Goal: Task Accomplishment & Management: Manage account settings

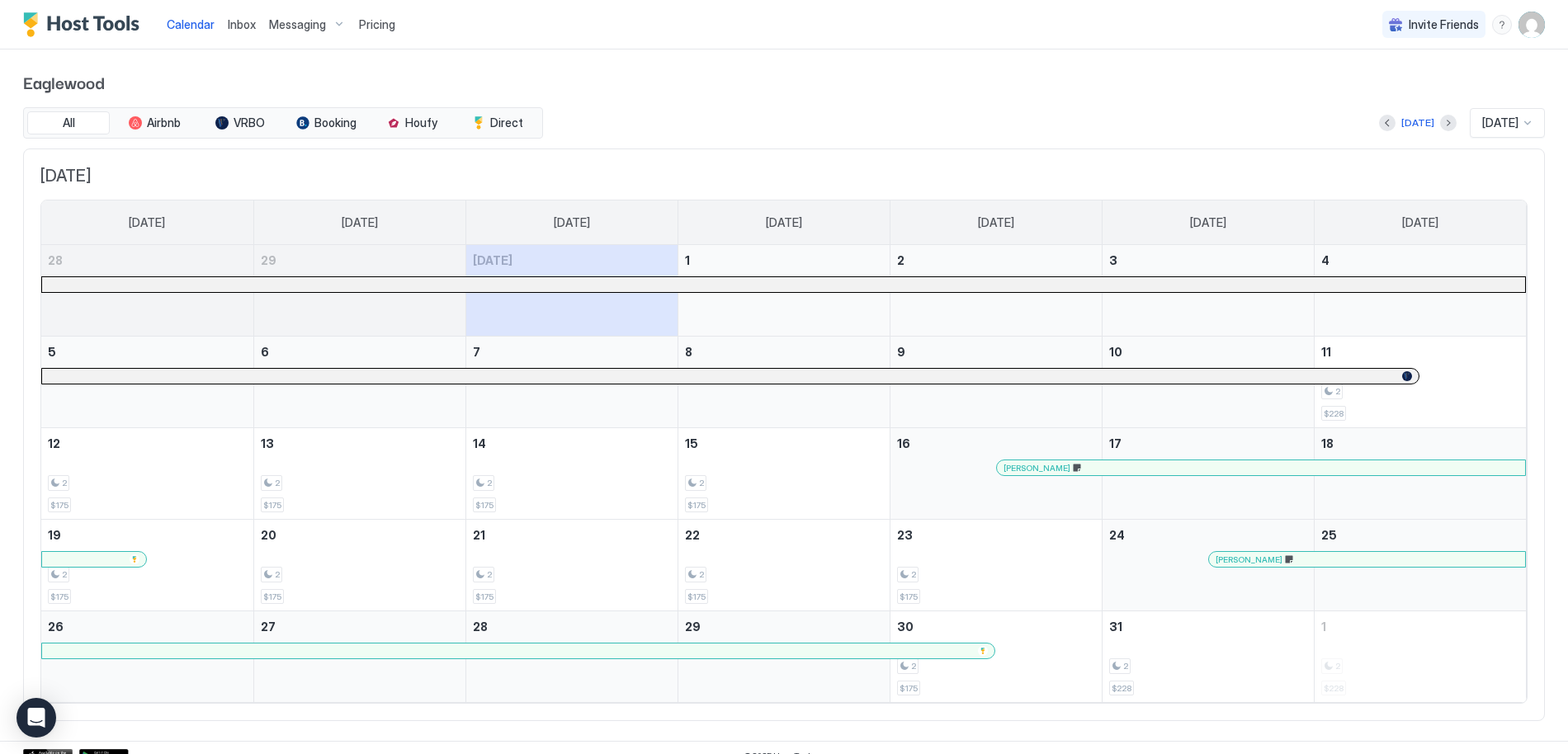
click at [236, 23] on span "Inbox" at bounding box center [242, 24] width 28 height 14
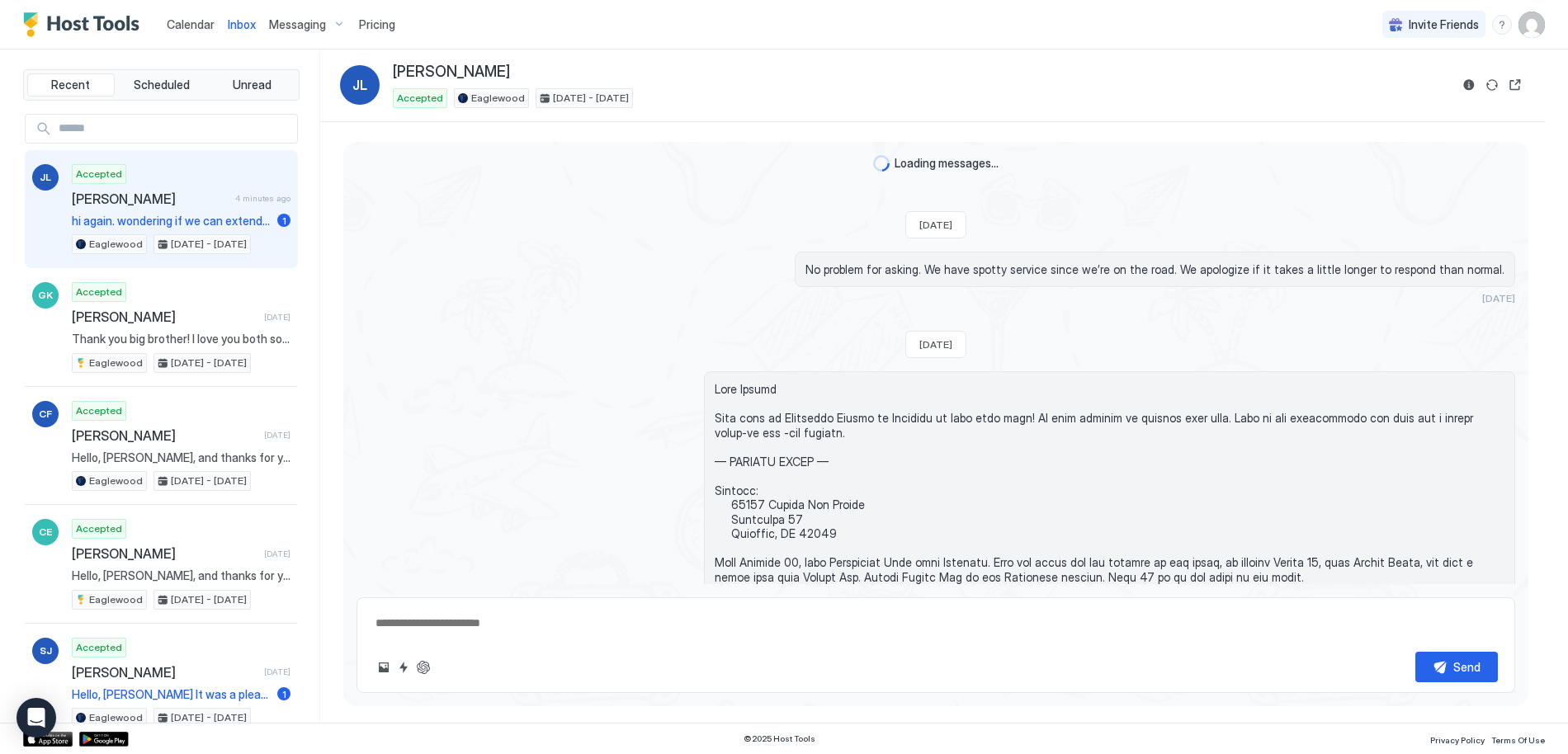
scroll to position [4722, 0]
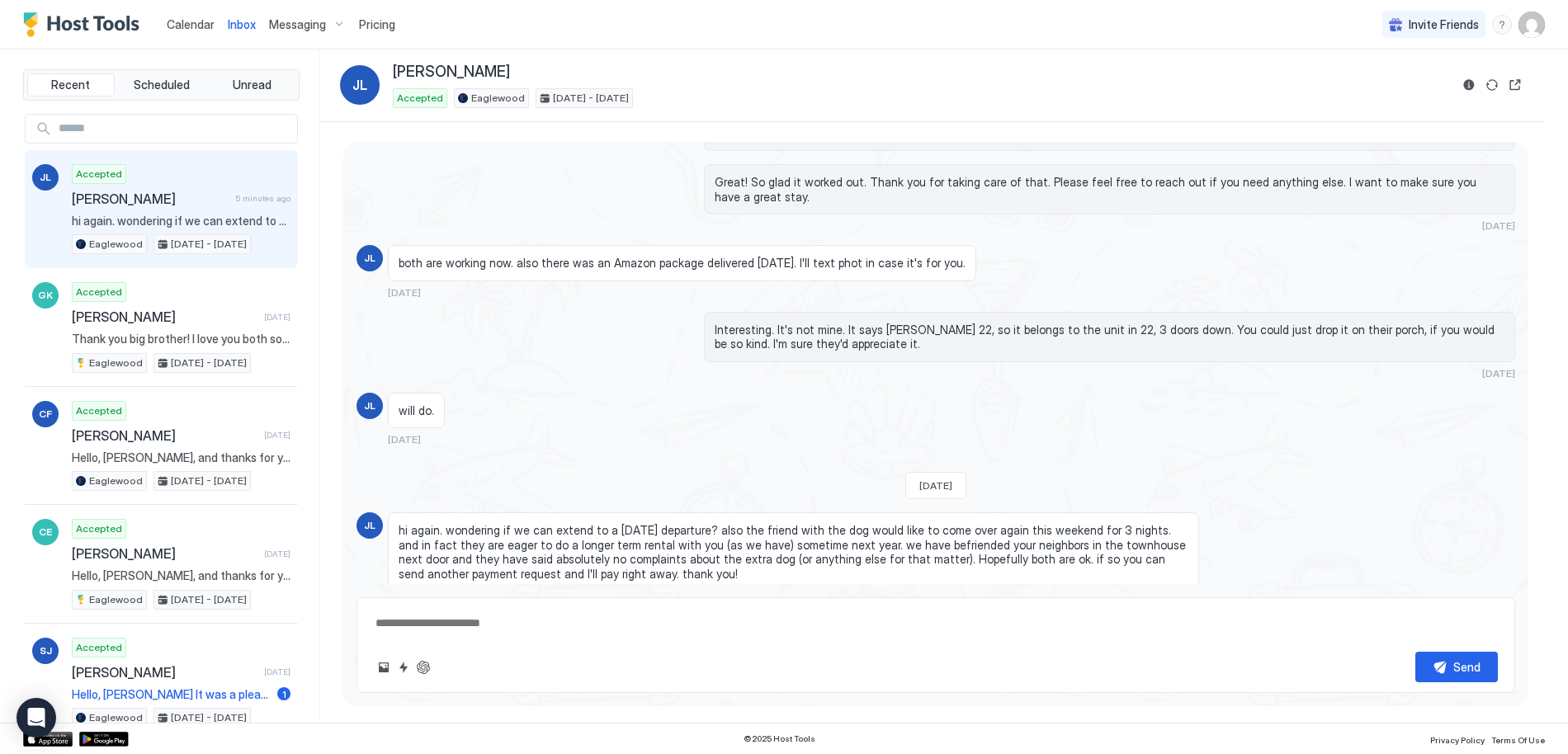
click at [191, 24] on span "Calendar" at bounding box center [190, 24] width 48 height 14
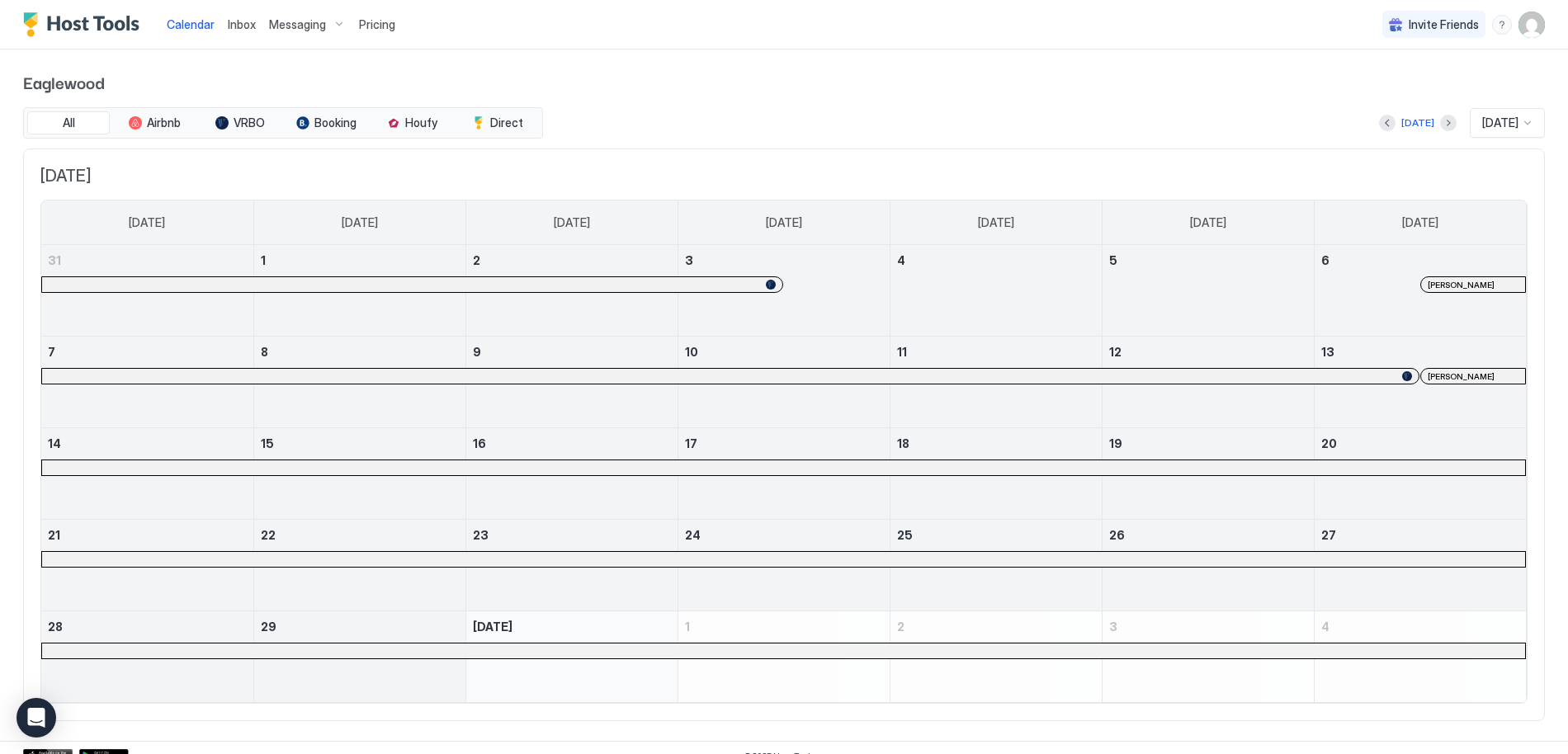
click at [1345, 403] on div "[PERSON_NAME]" at bounding box center [1420, 392] width 212 height 48
click at [1440, 120] on button "Next month" at bounding box center [1448, 122] width 16 height 16
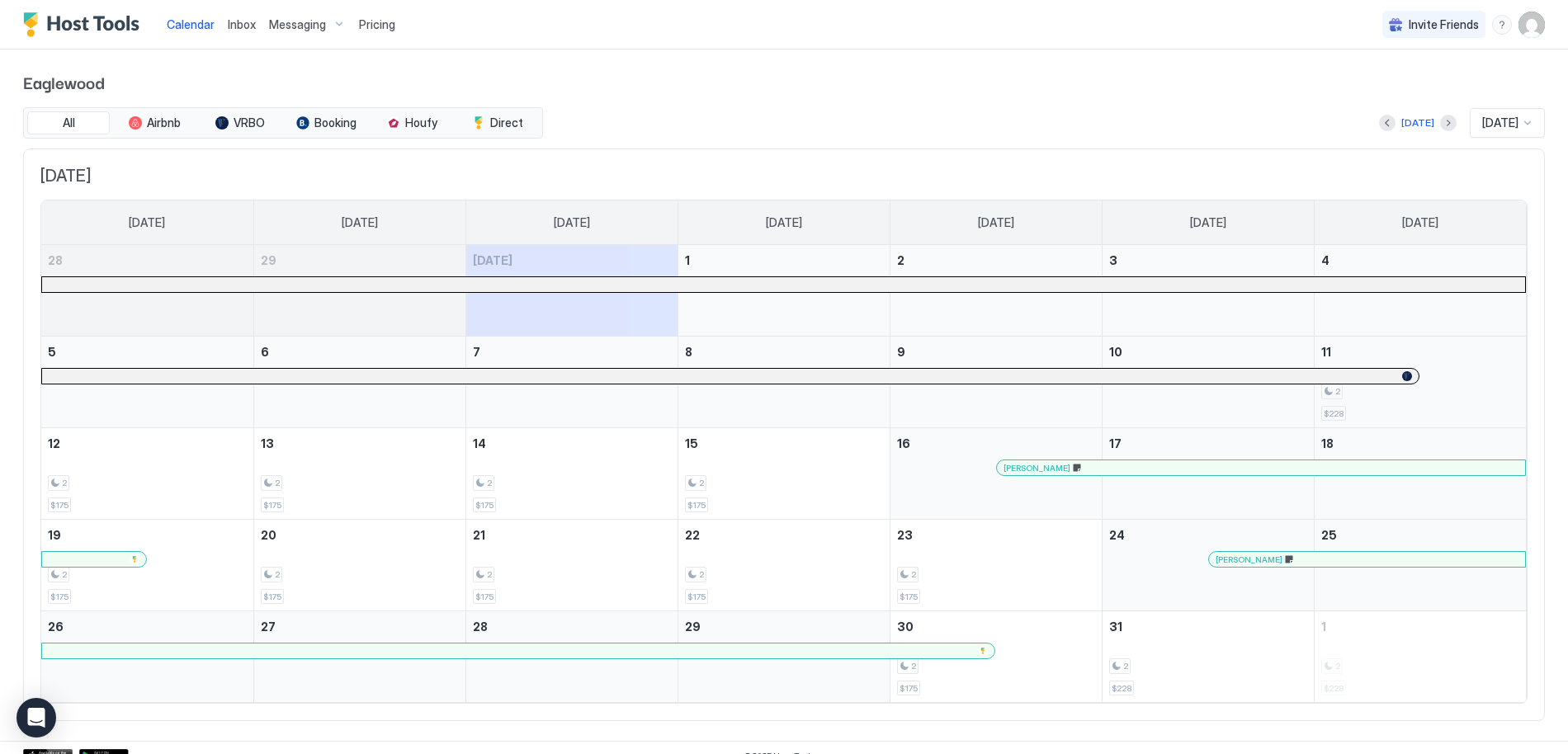
click at [1445, 373] on div "2 $228" at bounding box center [1420, 381] width 198 height 77
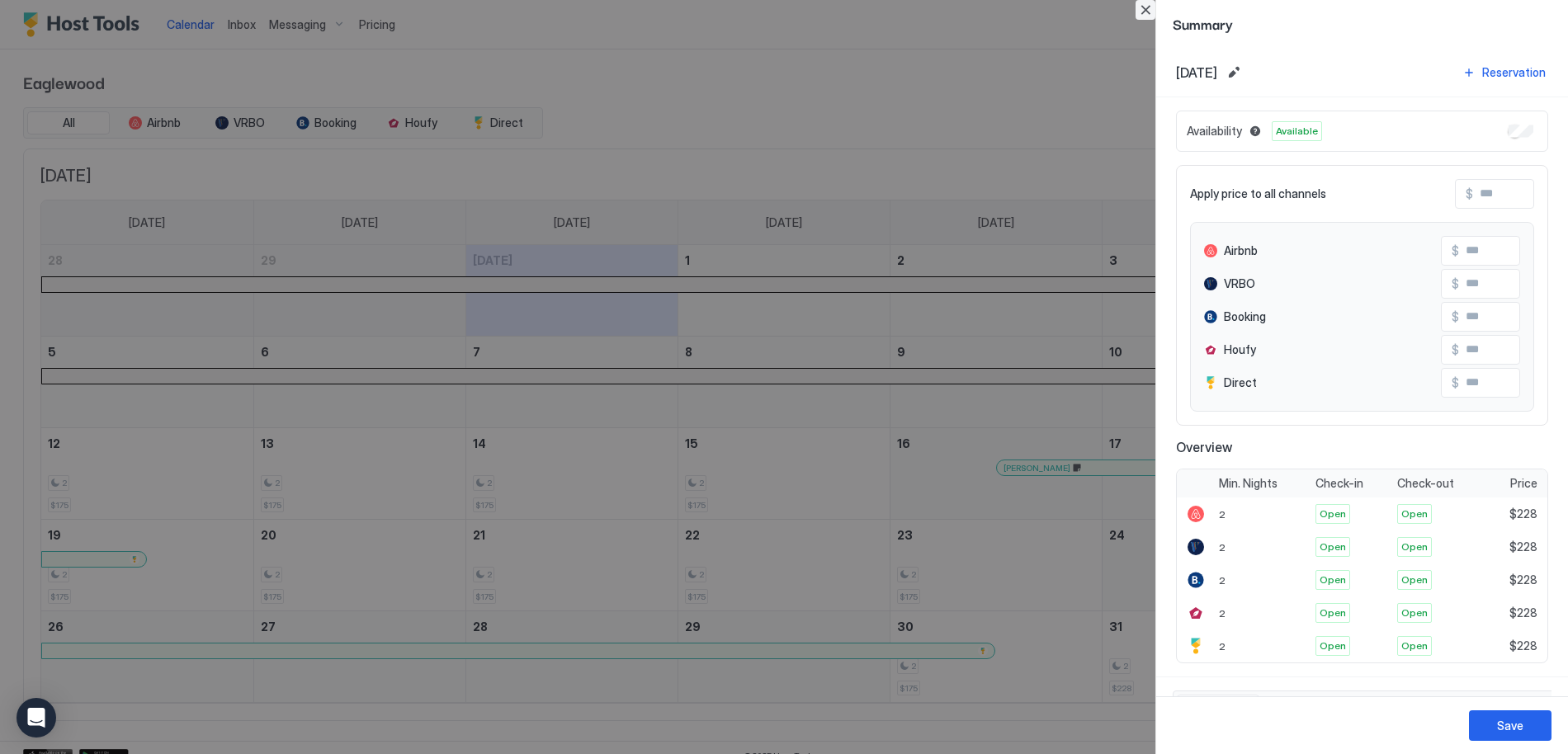
click at [1146, 10] on button "Close" at bounding box center [1145, 10] width 20 height 20
